Goal: Find specific page/section: Find specific page/section

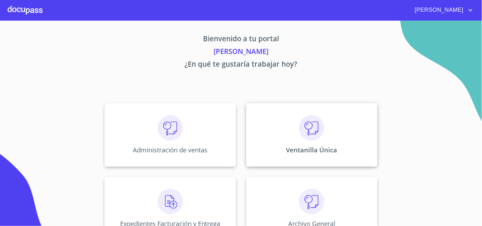
click at [327, 151] on p "Ventanilla Única" at bounding box center [311, 150] width 51 height 9
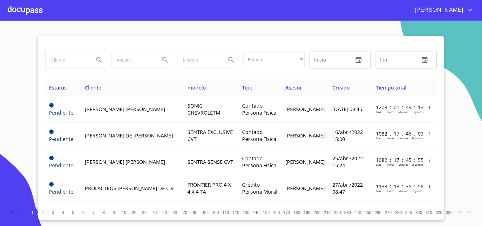
click at [74, 62] on input "search" at bounding box center [67, 59] width 43 height 17
type input "j"
type input "[PERSON_NAME]"
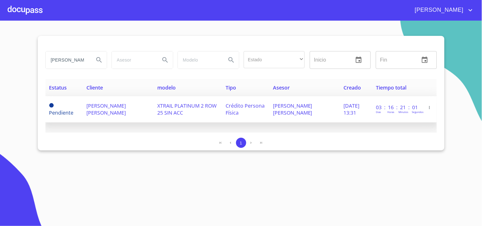
click at [324, 112] on td "[PERSON_NAME] [PERSON_NAME]" at bounding box center [304, 109] width 71 height 26
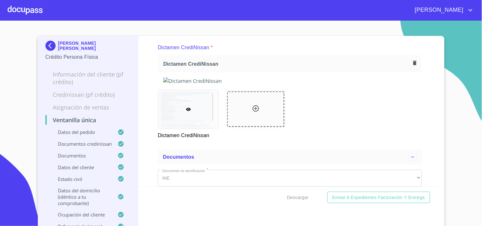
scroll to position [71, 0]
